Goal: Navigation & Orientation: Understand site structure

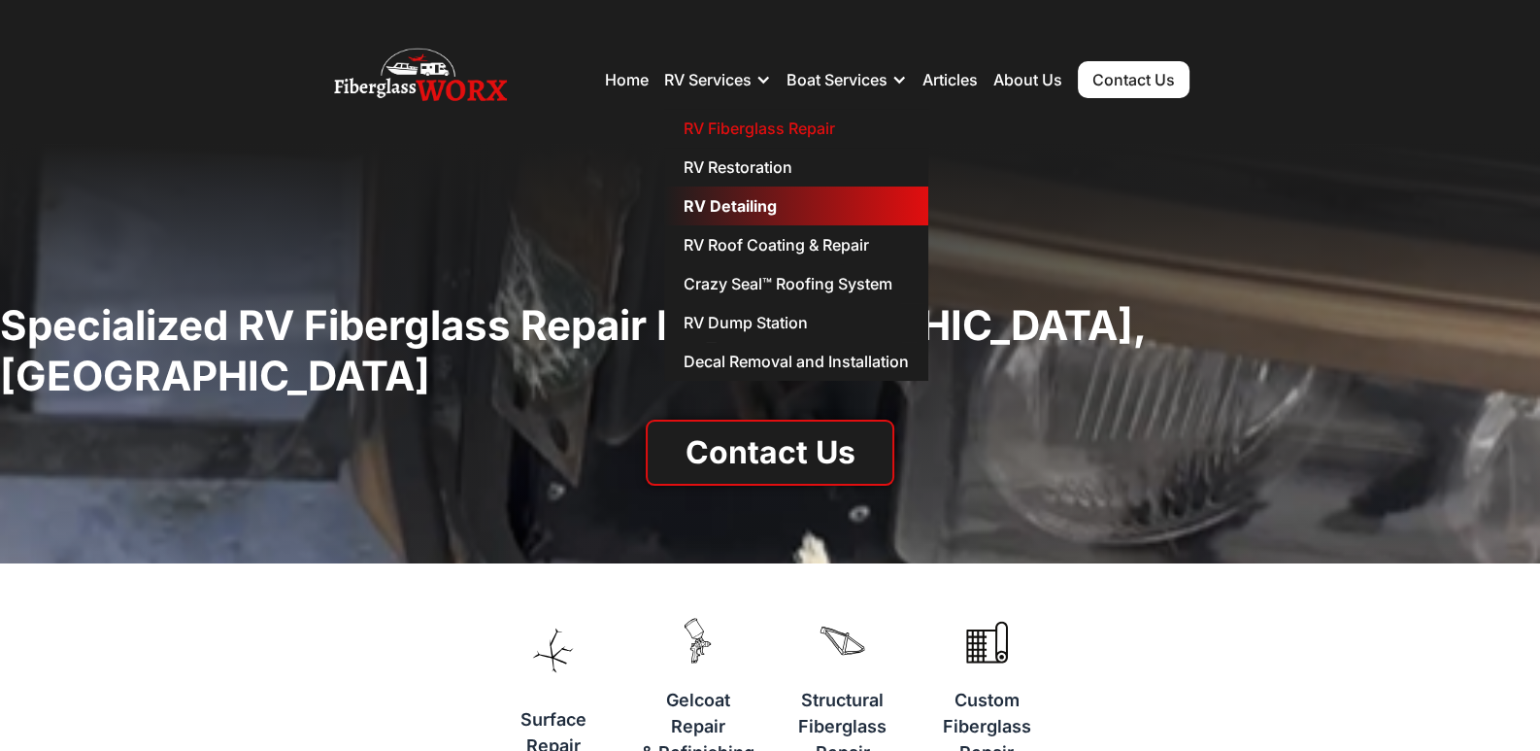
click at [720, 201] on link "RV Detailing" at bounding box center [796, 205] width 264 height 39
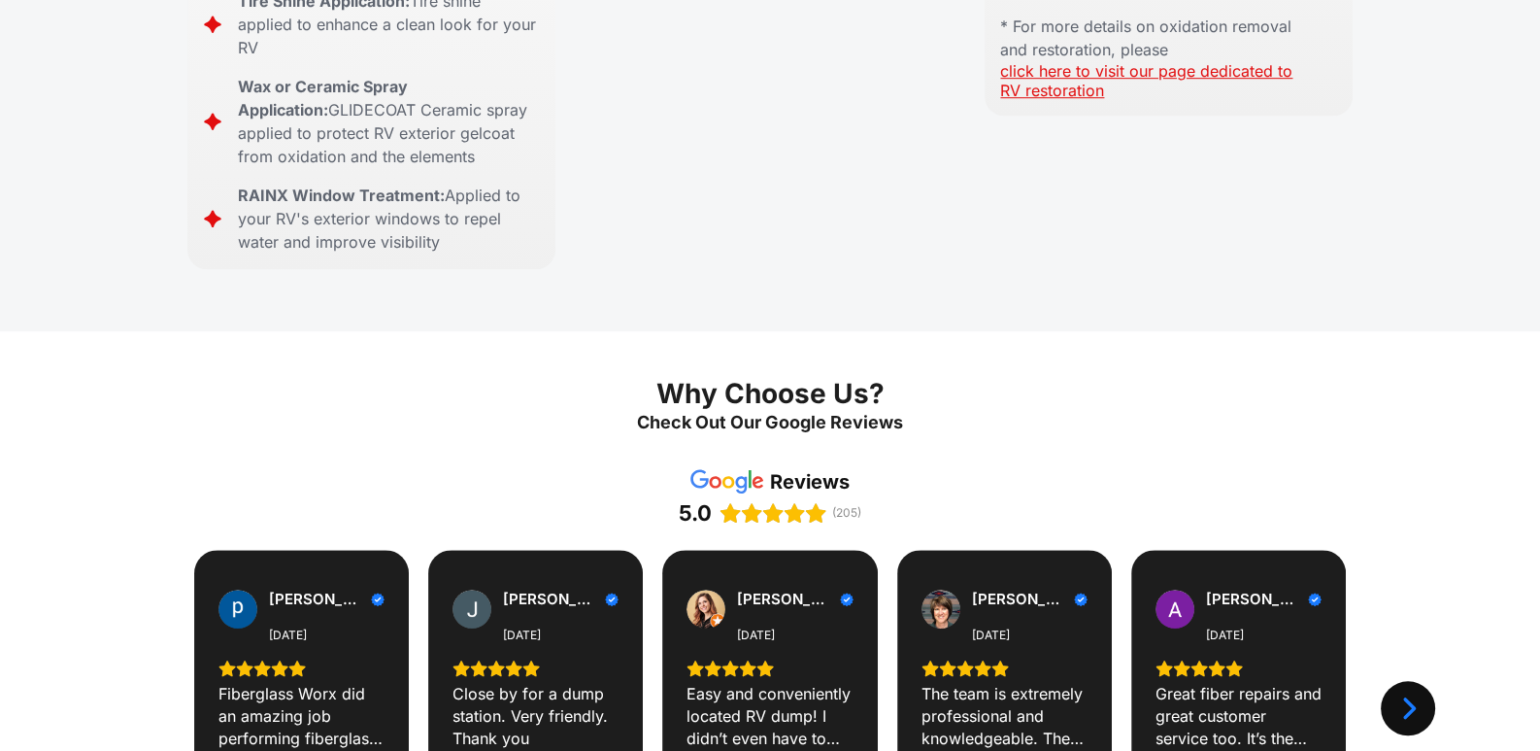
scroll to position [1650, 0]
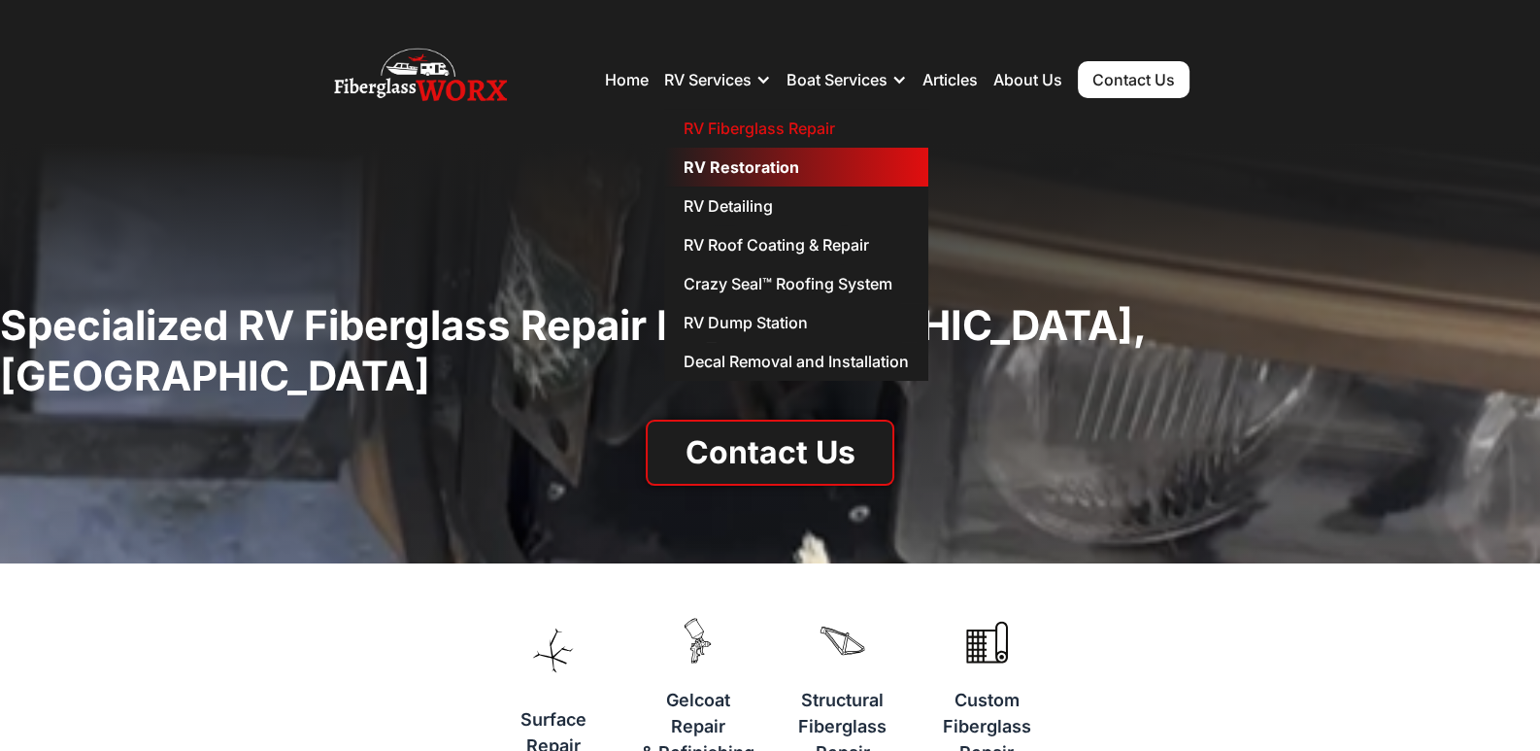
click at [728, 165] on link "RV Restoration" at bounding box center [796, 167] width 264 height 39
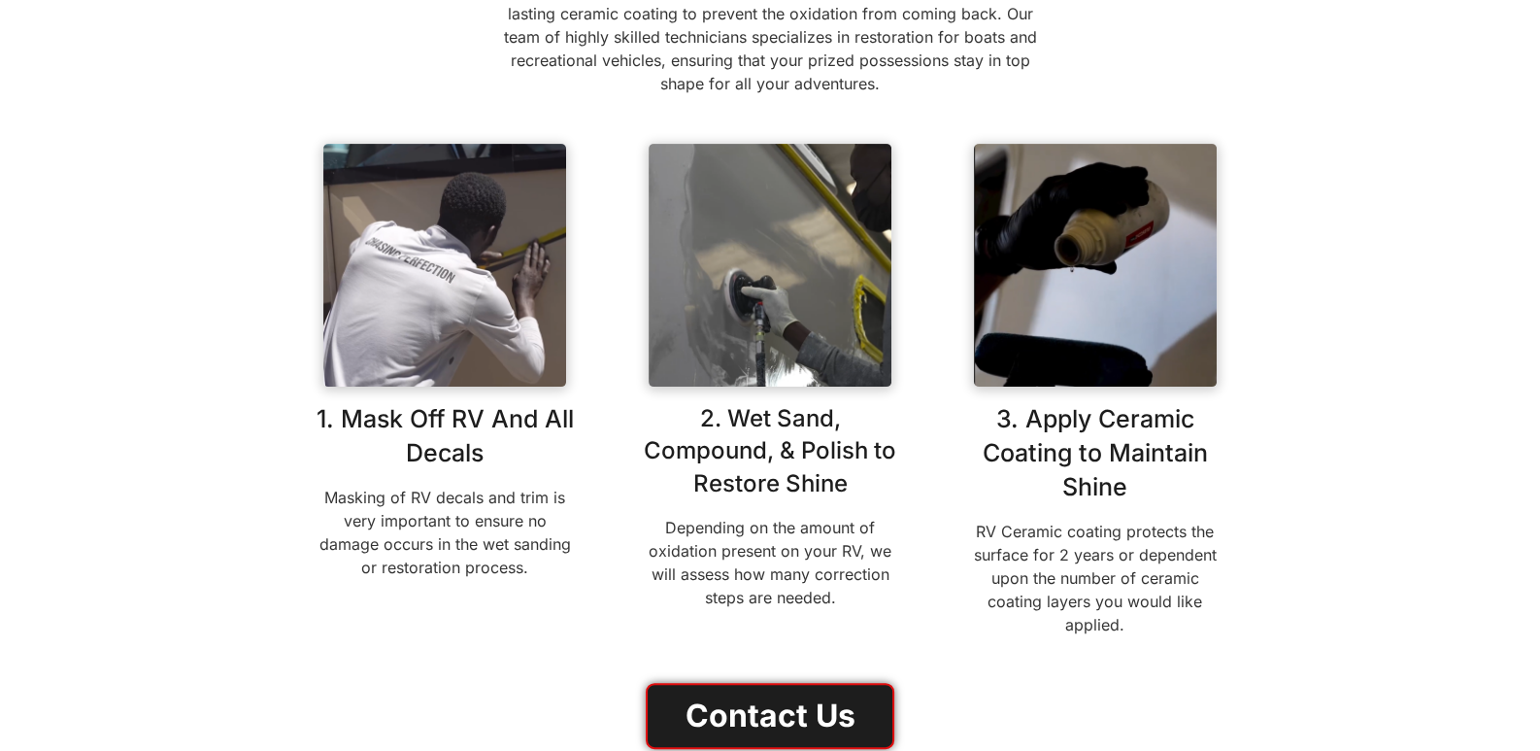
scroll to position [680, 0]
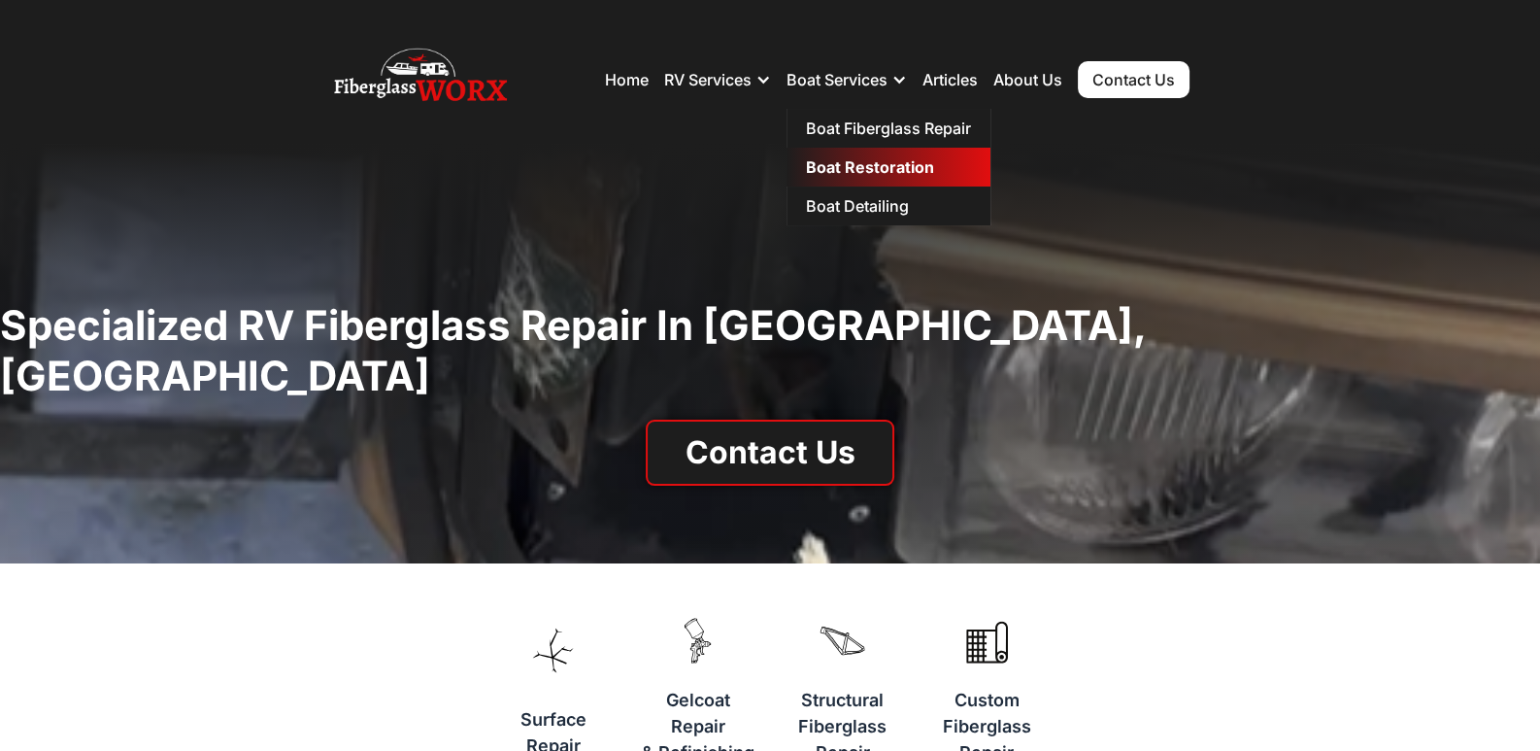
click at [850, 165] on link "Boat Restoration" at bounding box center [888, 167] width 204 height 39
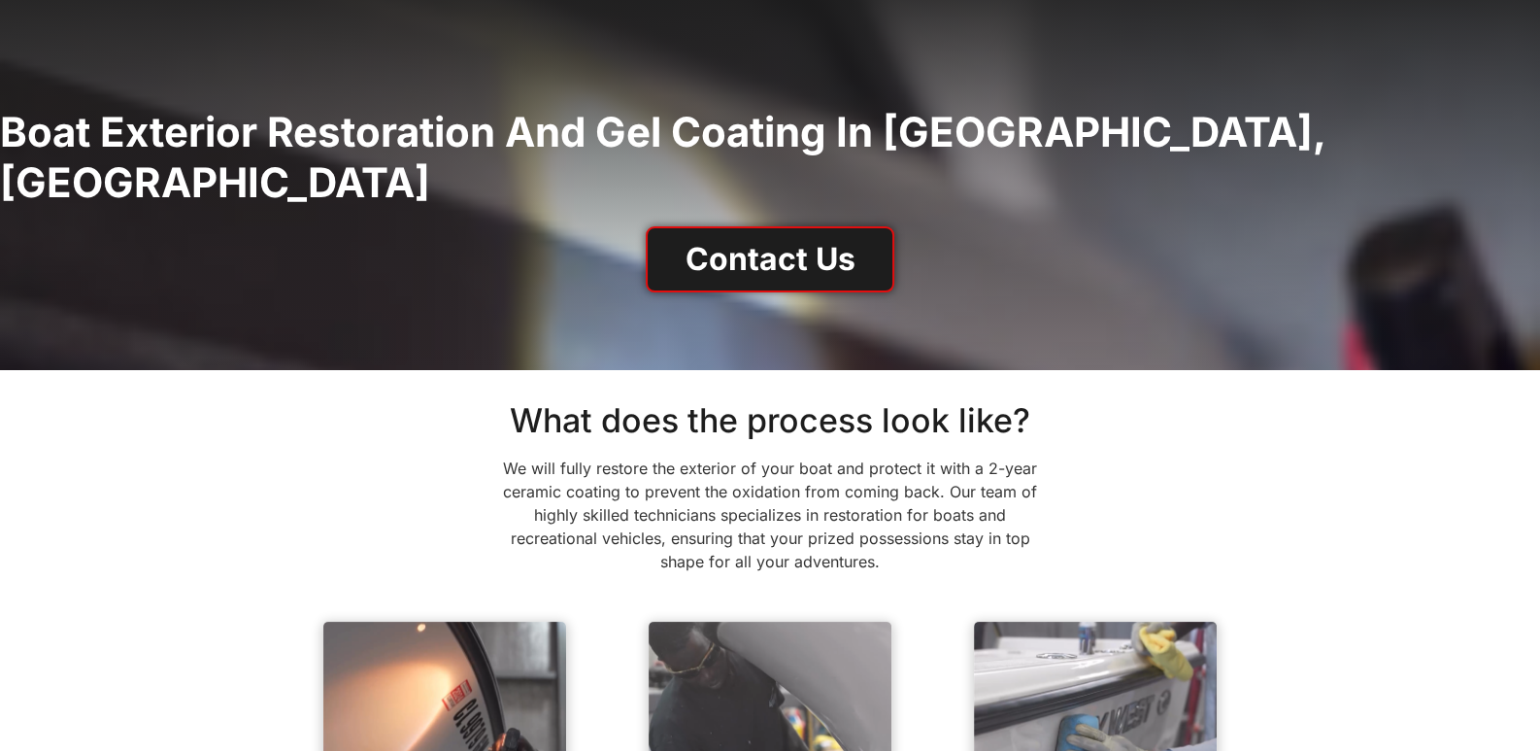
scroll to position [583, 0]
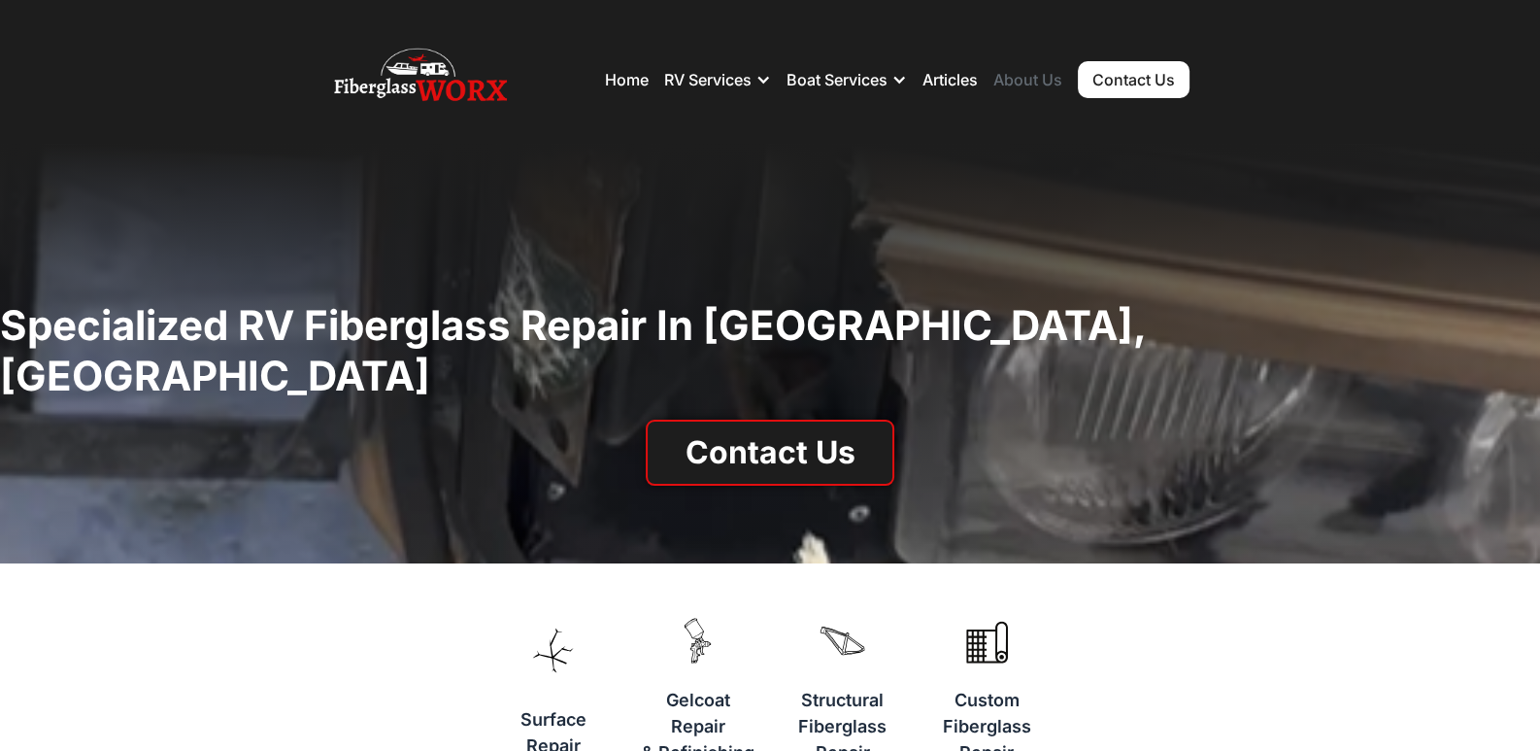
click at [1035, 79] on link "About Us" at bounding box center [1027, 79] width 69 height 19
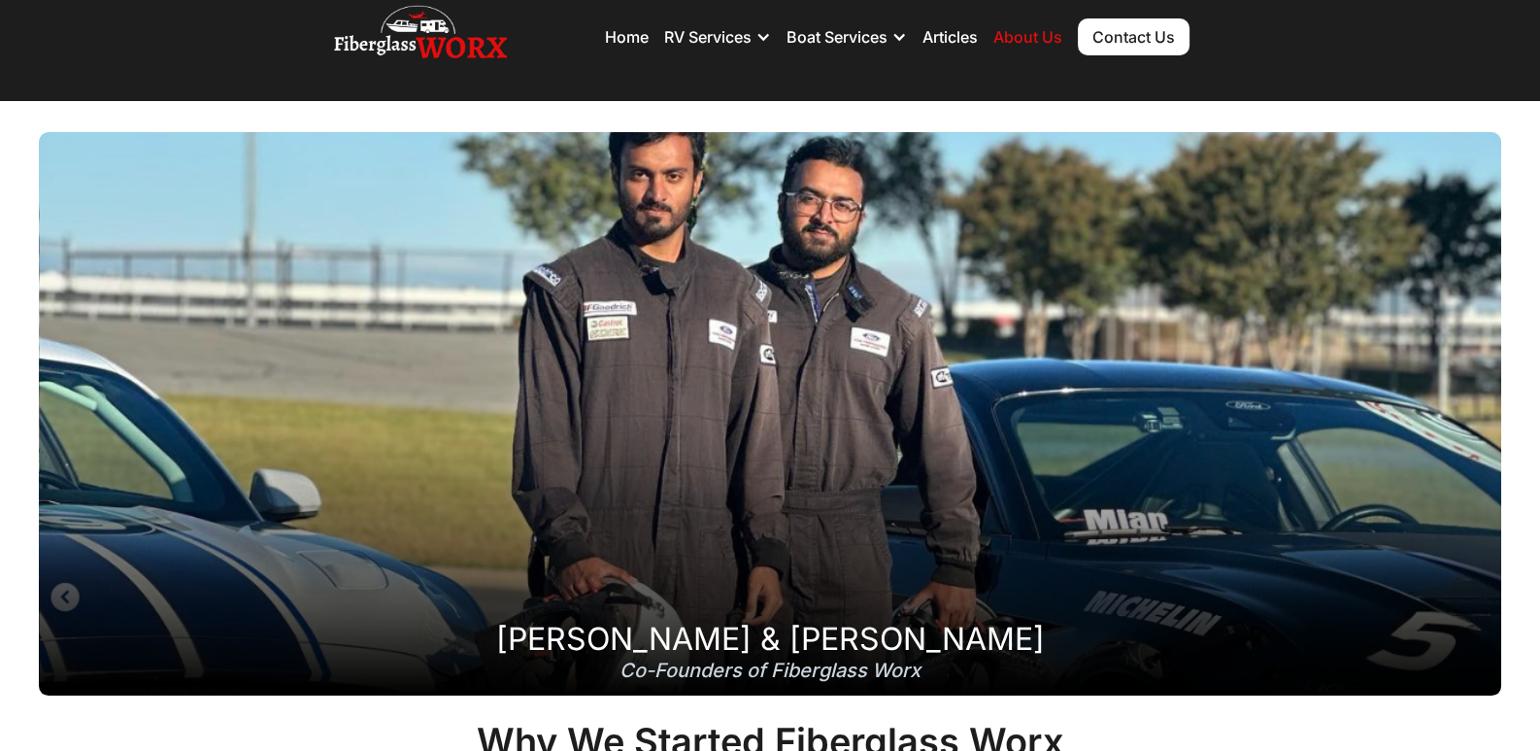
scroll to position [42, 0]
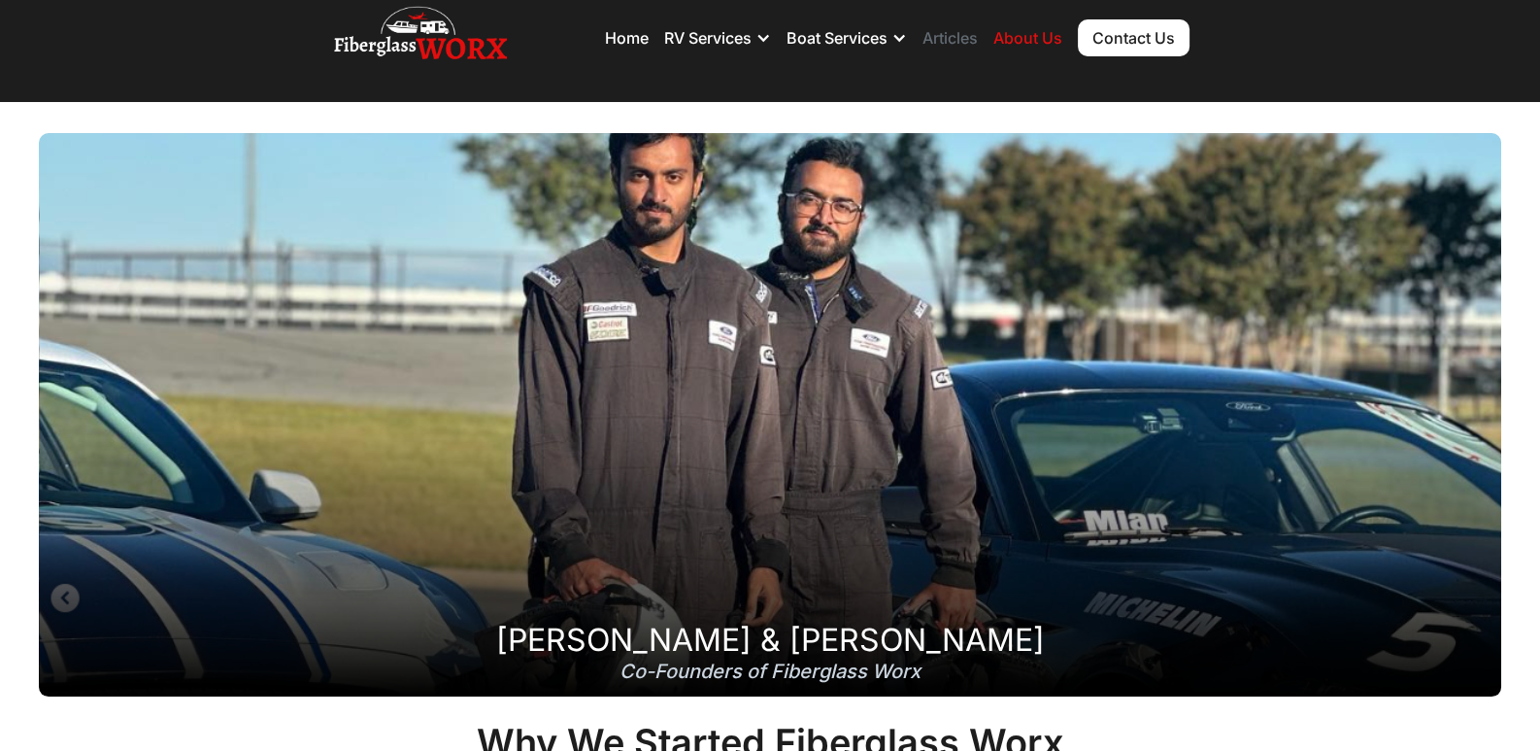
click at [957, 35] on link "Articles" at bounding box center [949, 37] width 55 height 19
